Goal: Information Seeking & Learning: Learn about a topic

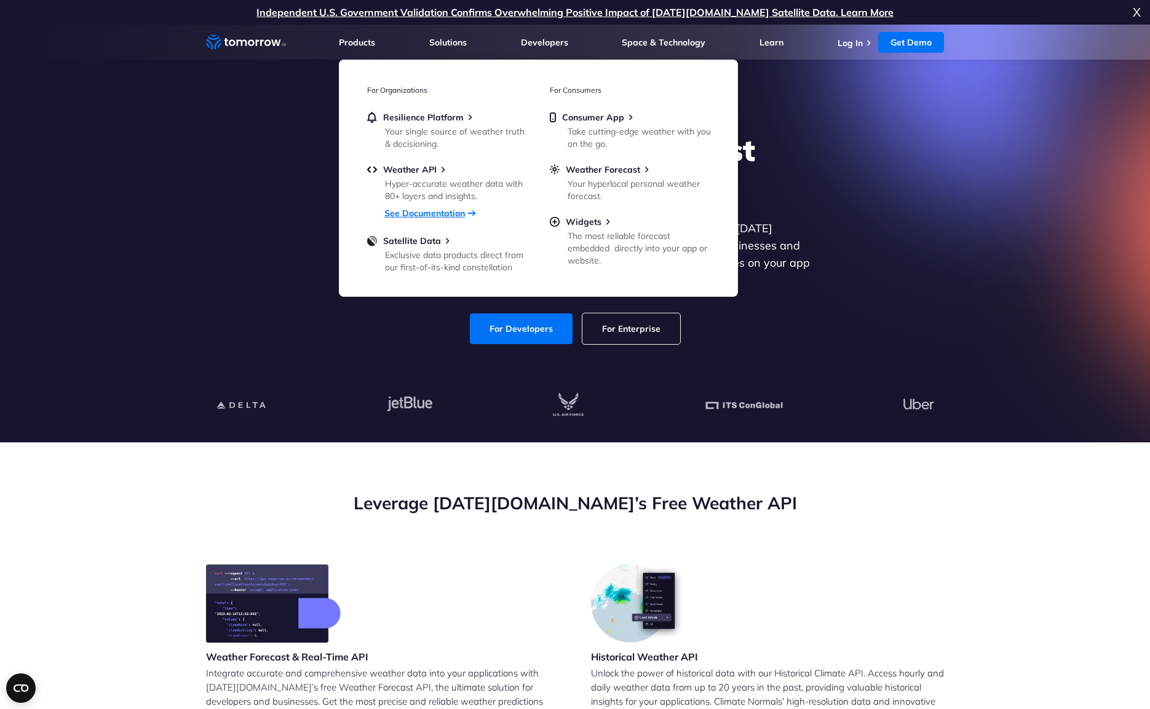
click at [417, 214] on link "See Documentation" at bounding box center [424, 213] width 81 height 11
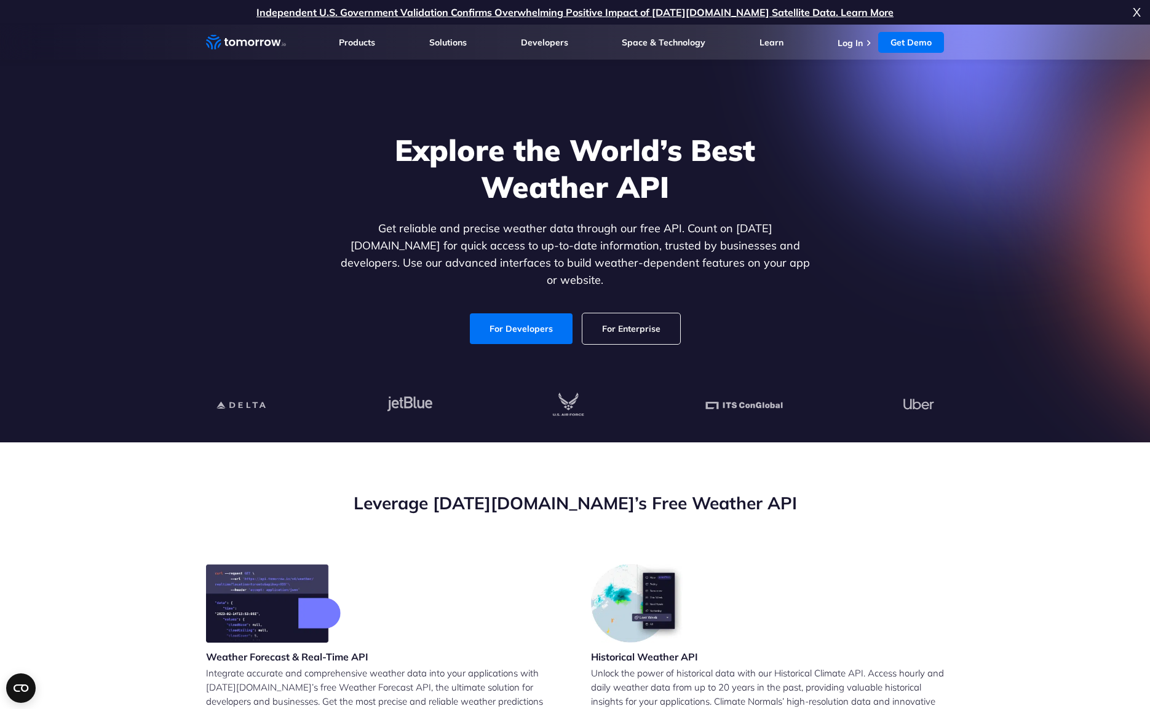
click at [253, 381] on div at bounding box center [574, 406] width 757 height 74
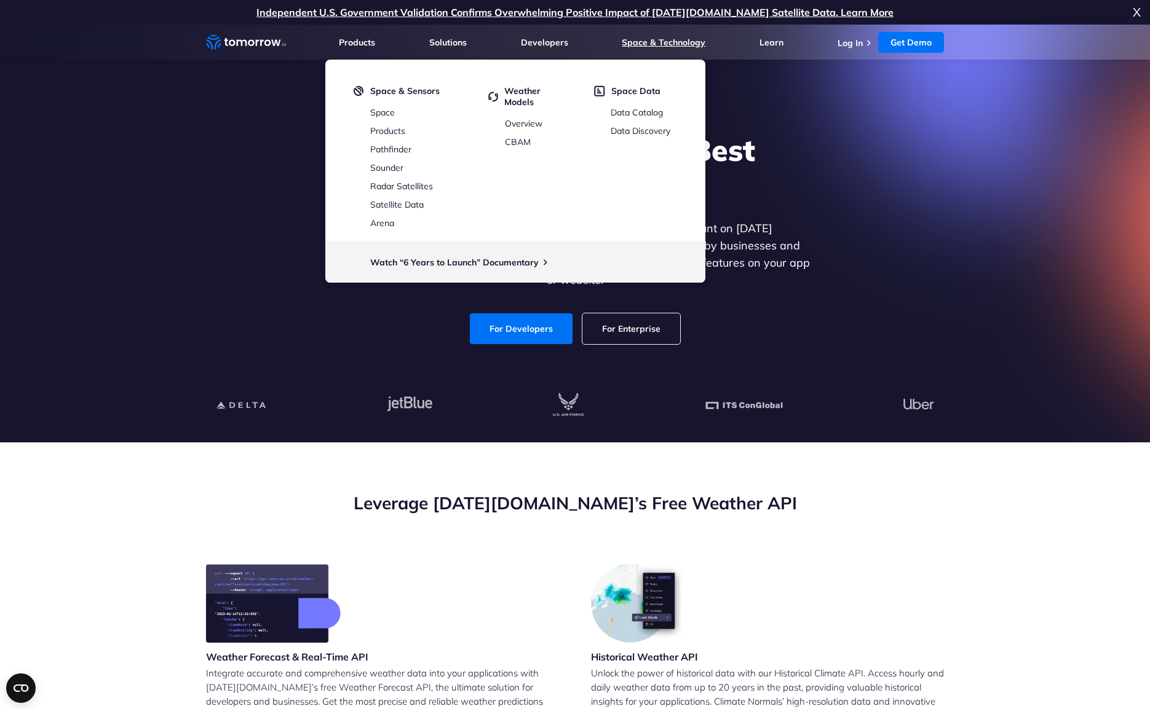
click at [668, 38] on link "Space & Technology" at bounding box center [663, 42] width 84 height 11
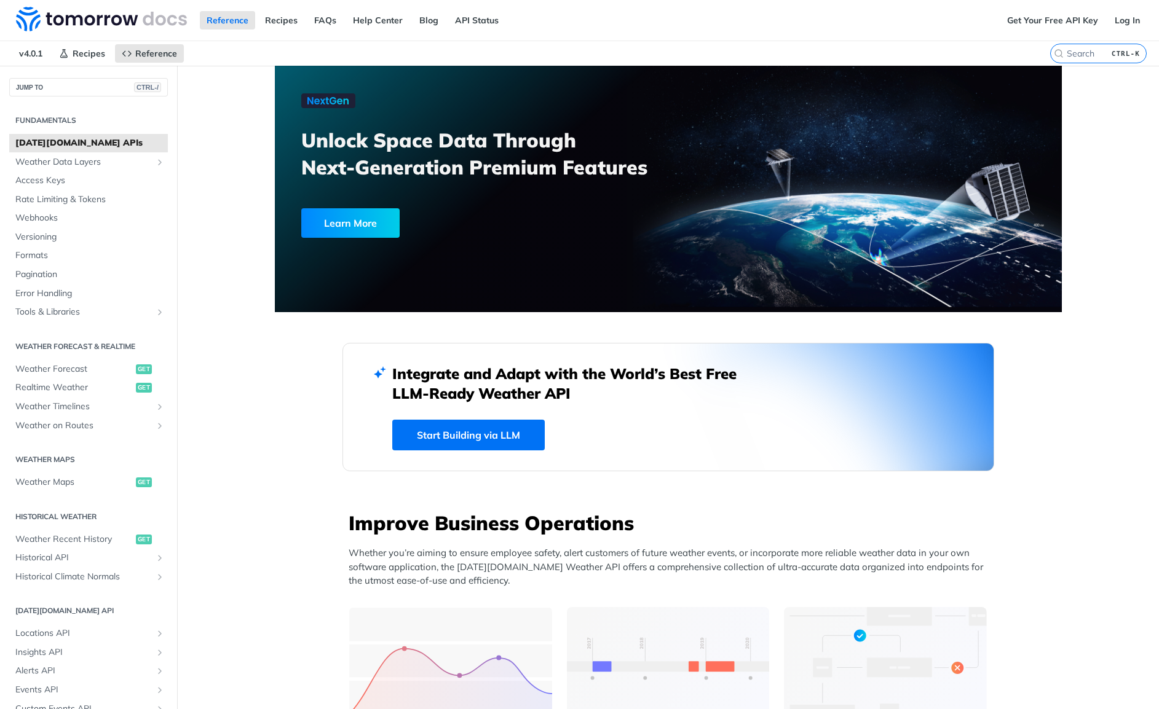
click at [24, 105] on div "Fundamentals [DATE][DOMAIN_NAME] APIs Weather Data Layers Core Probabilistic Fo…" at bounding box center [88, 490] width 177 height 786
